Goal: Task Accomplishment & Management: Use online tool/utility

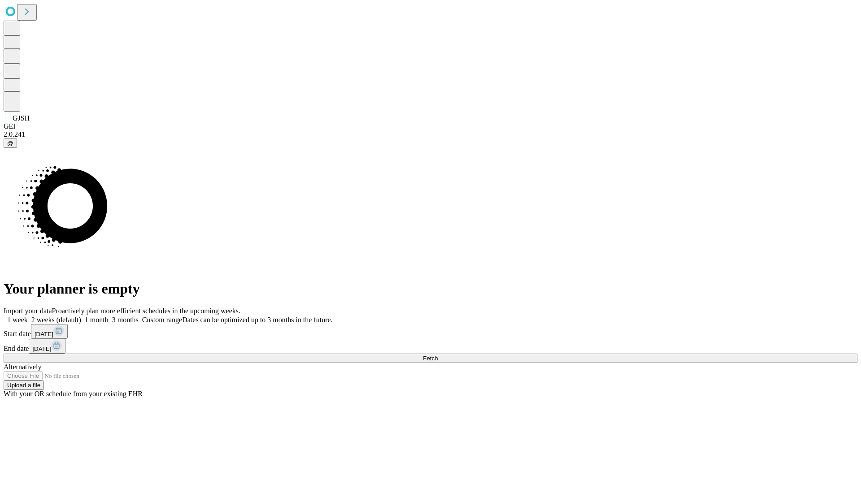
click at [438, 355] on span "Fetch" at bounding box center [430, 358] width 15 height 7
